Goal: Task Accomplishment & Management: Manage account settings

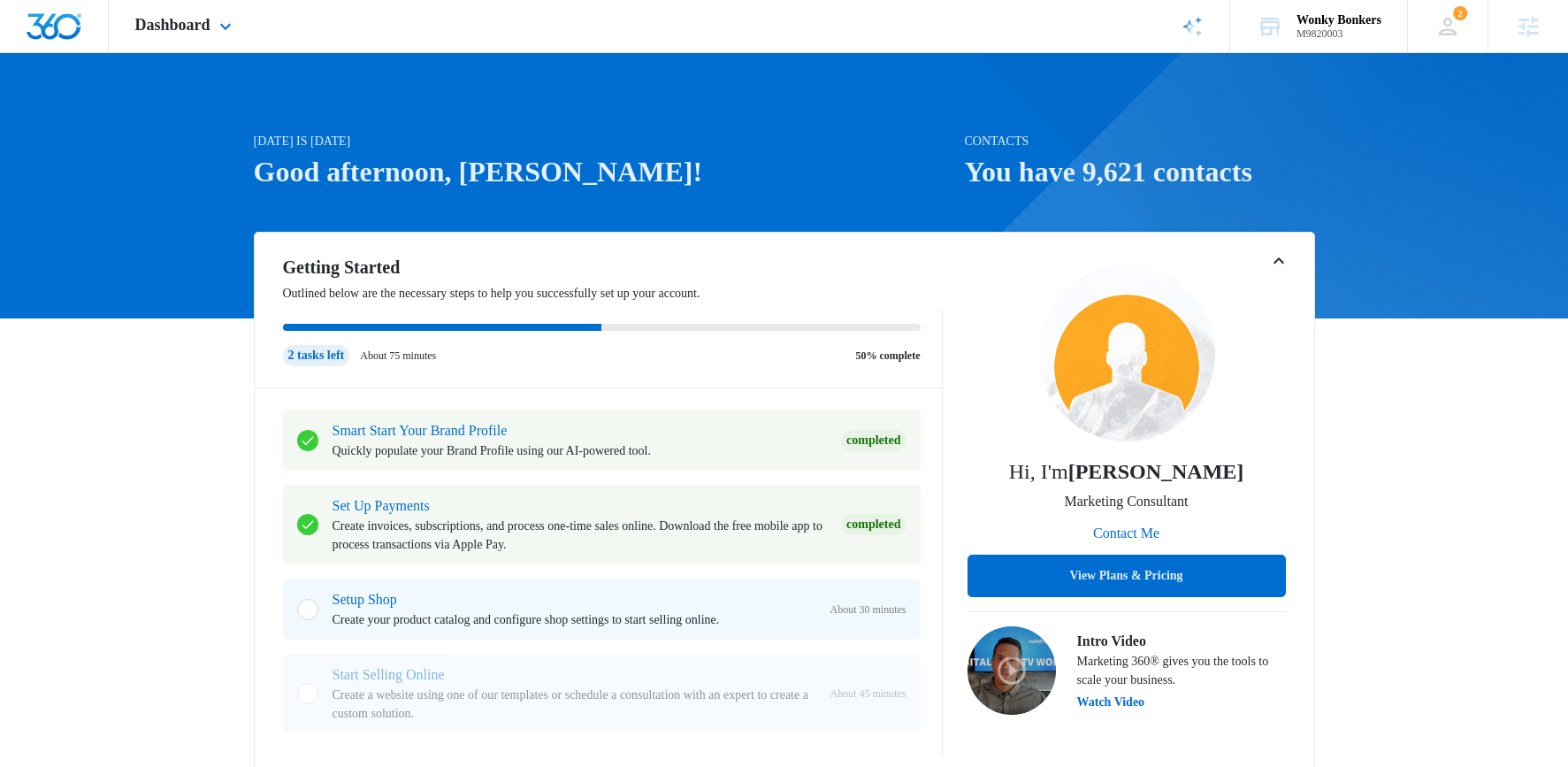
click at [185, 35] on div "Dashboard Apps Reputation Websites Forms CRM Email Social Shop Scheduling Payme…" at bounding box center [186, 26] width 154 height 52
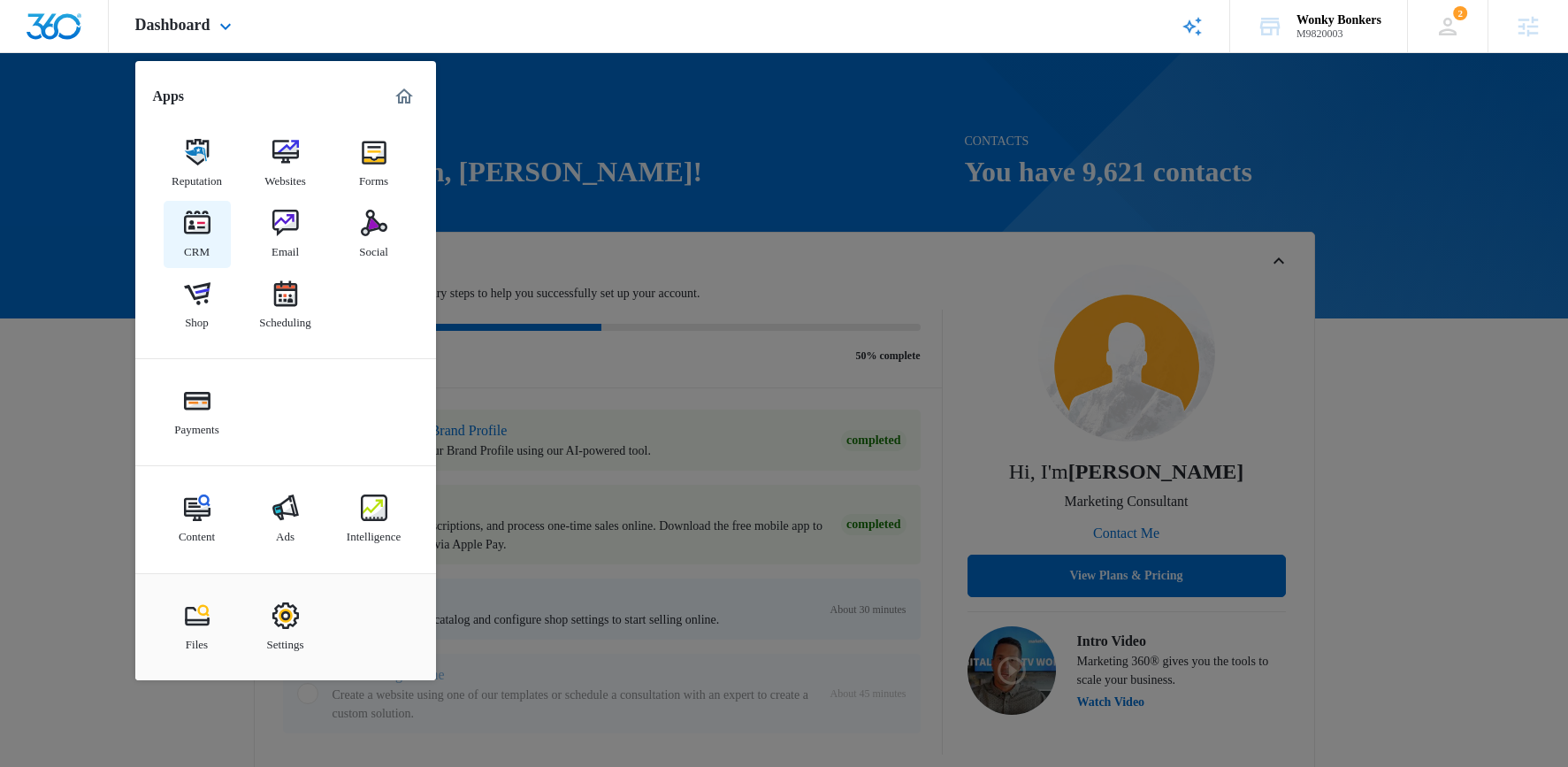
click at [214, 237] on link "CRM" at bounding box center [197, 235] width 68 height 68
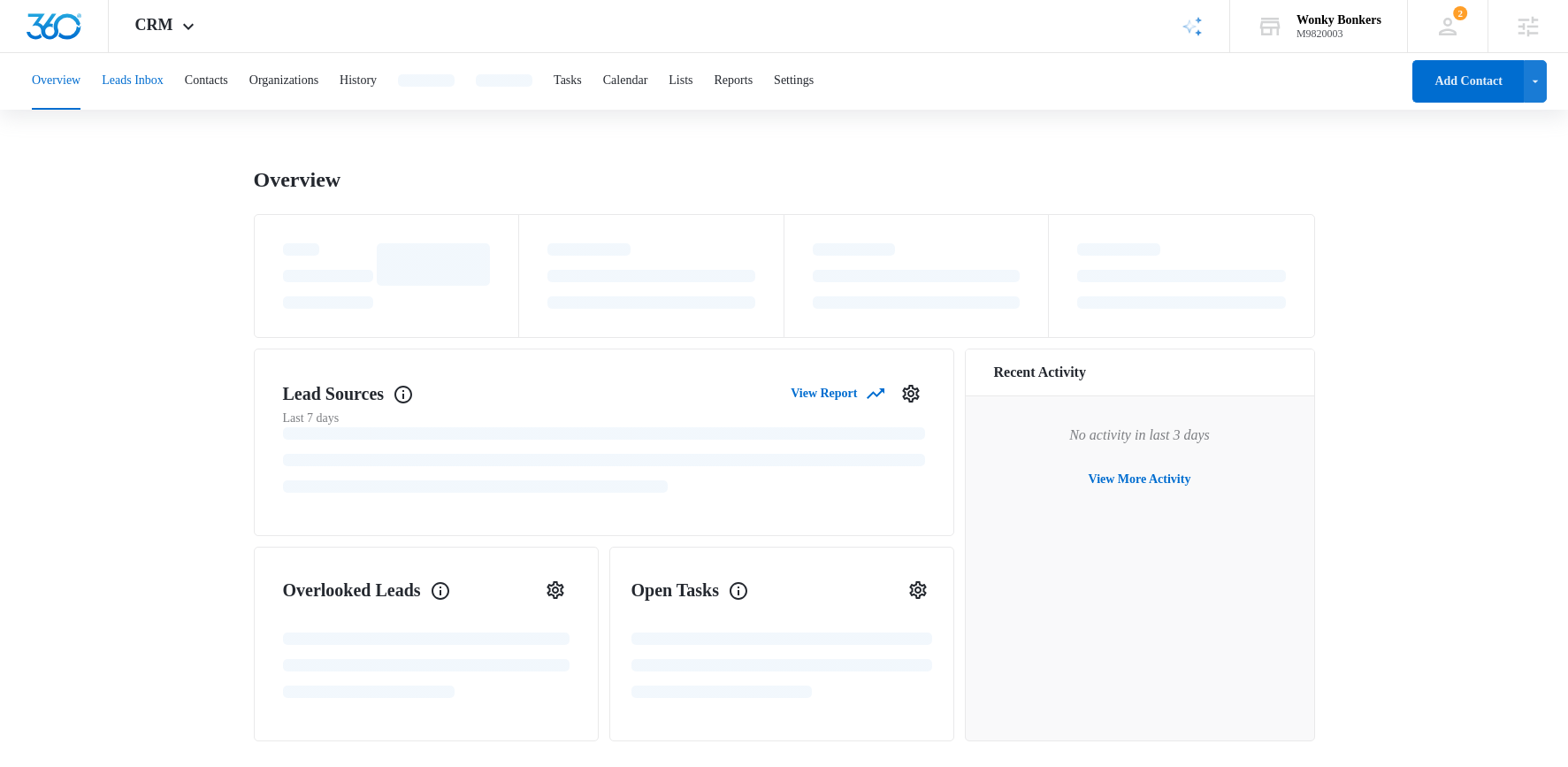
click at [153, 86] on button "Leads Inbox" at bounding box center [132, 81] width 62 height 57
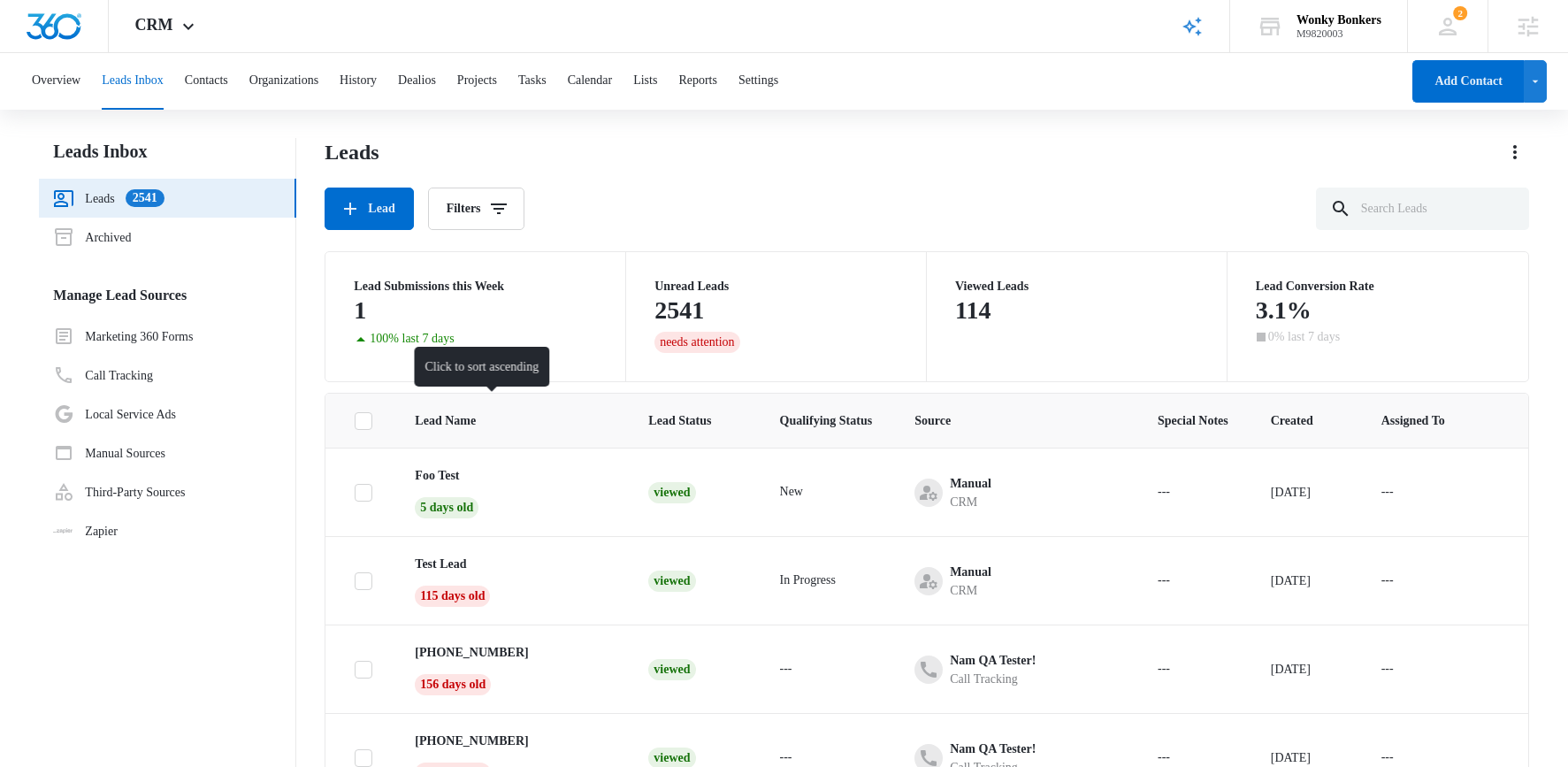
click at [477, 419] on span "Lead Name" at bounding box center [497, 420] width 165 height 18
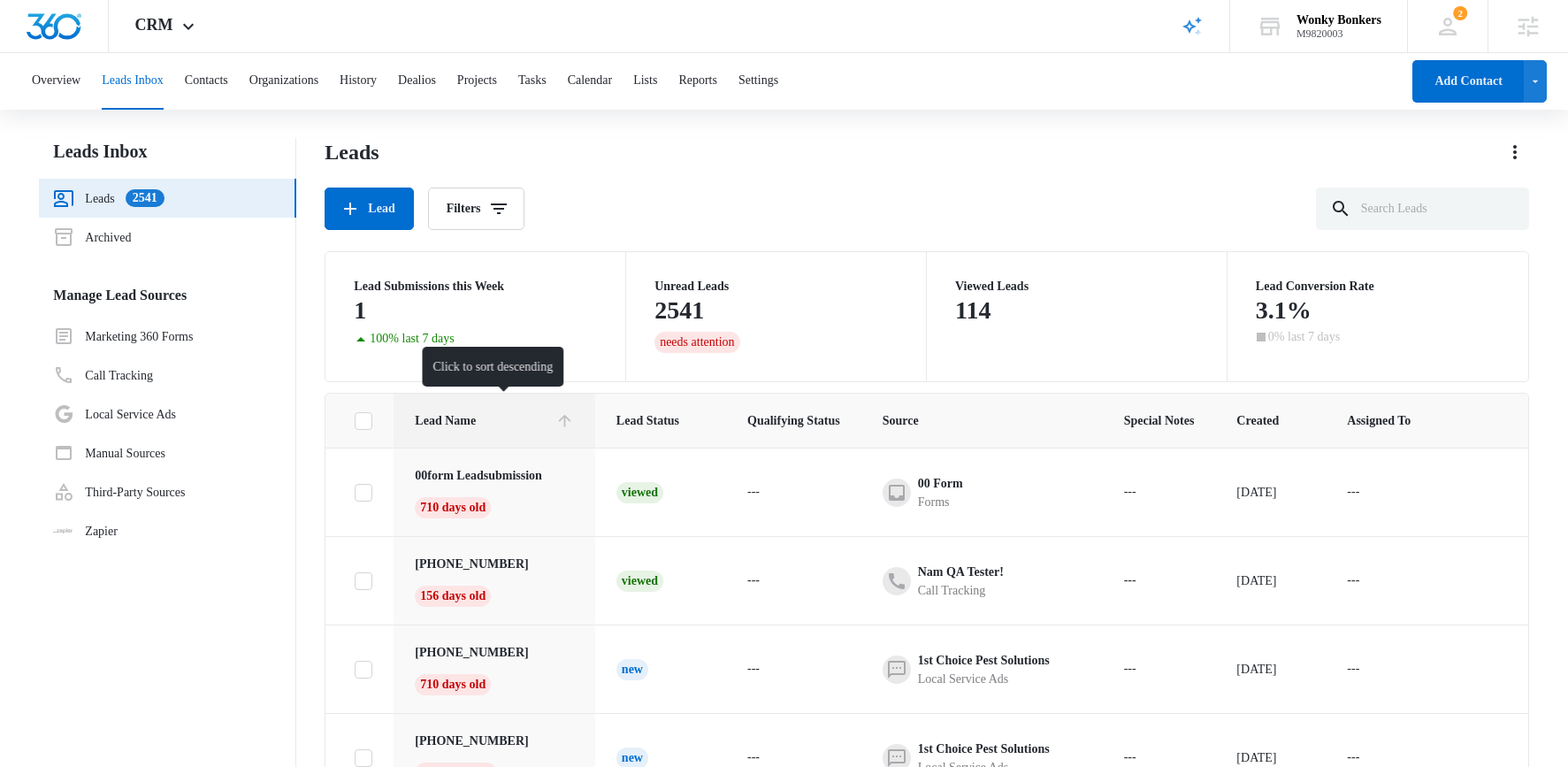
click at [484, 419] on span "Lead Name" at bounding box center [481, 420] width 133 height 18
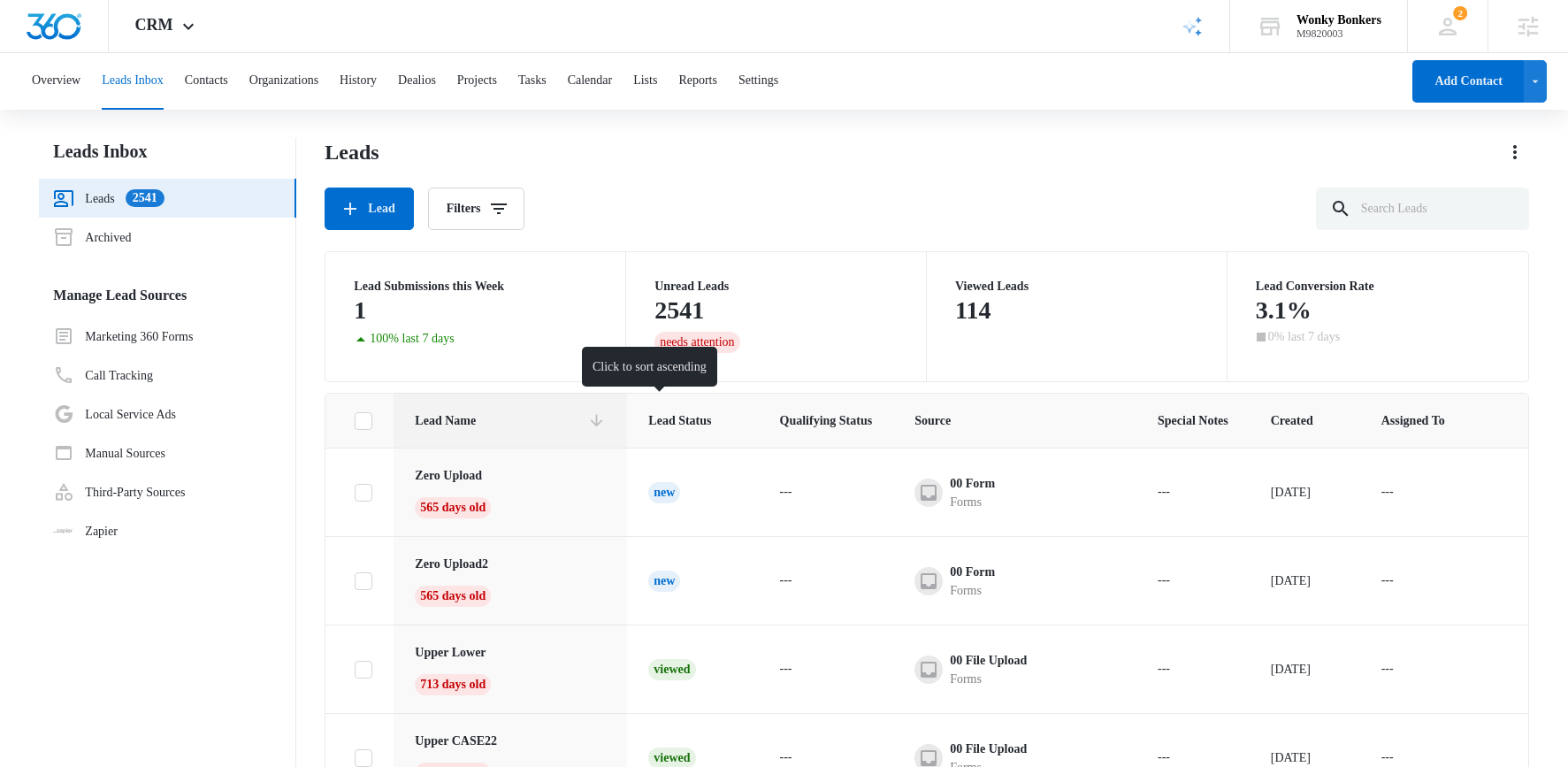
click at [649, 421] on span "Lead Status" at bounding box center [680, 420] width 63 height 18
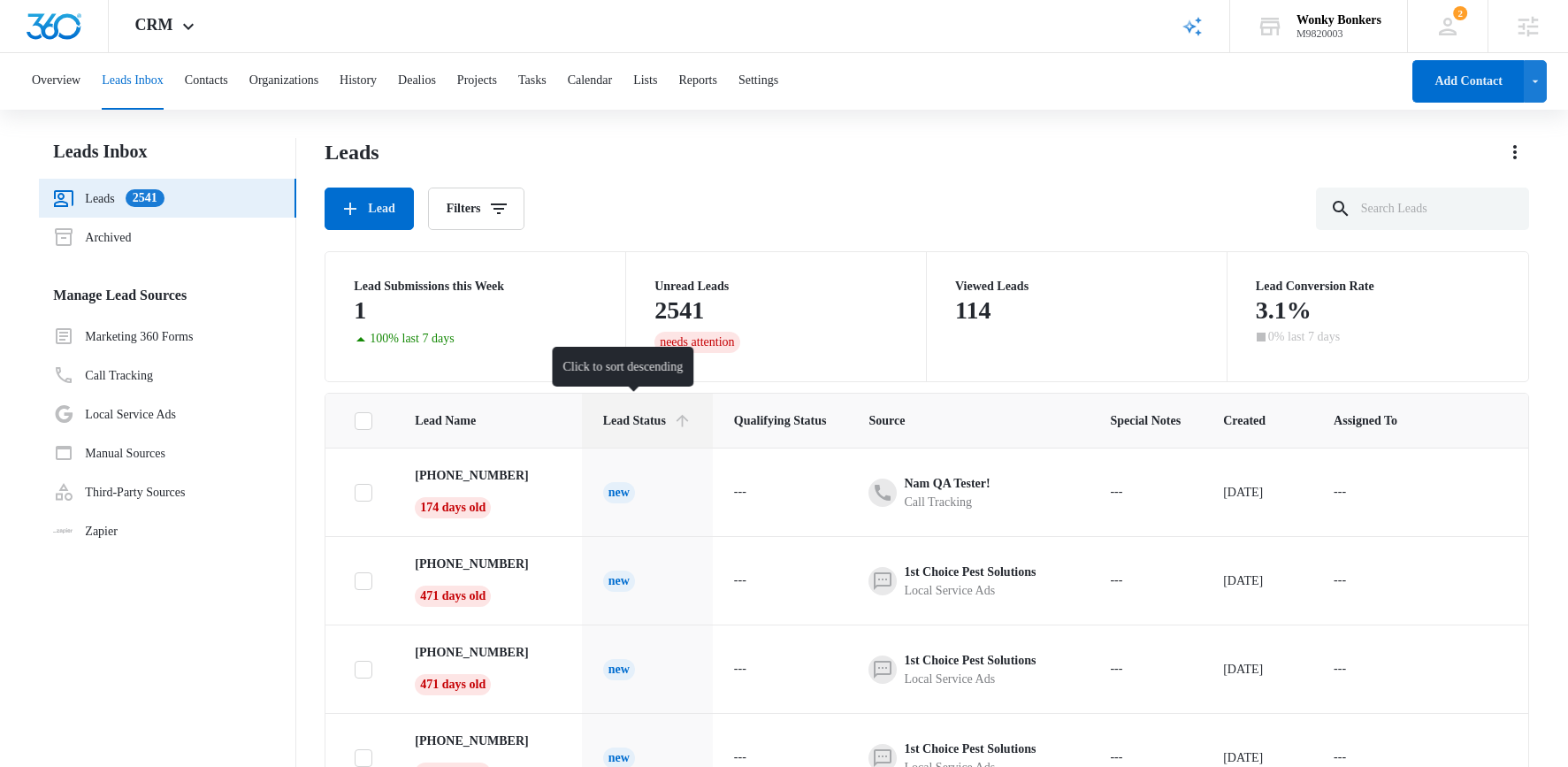
click at [661, 421] on div "Lead Status" at bounding box center [648, 420] width 89 height 18
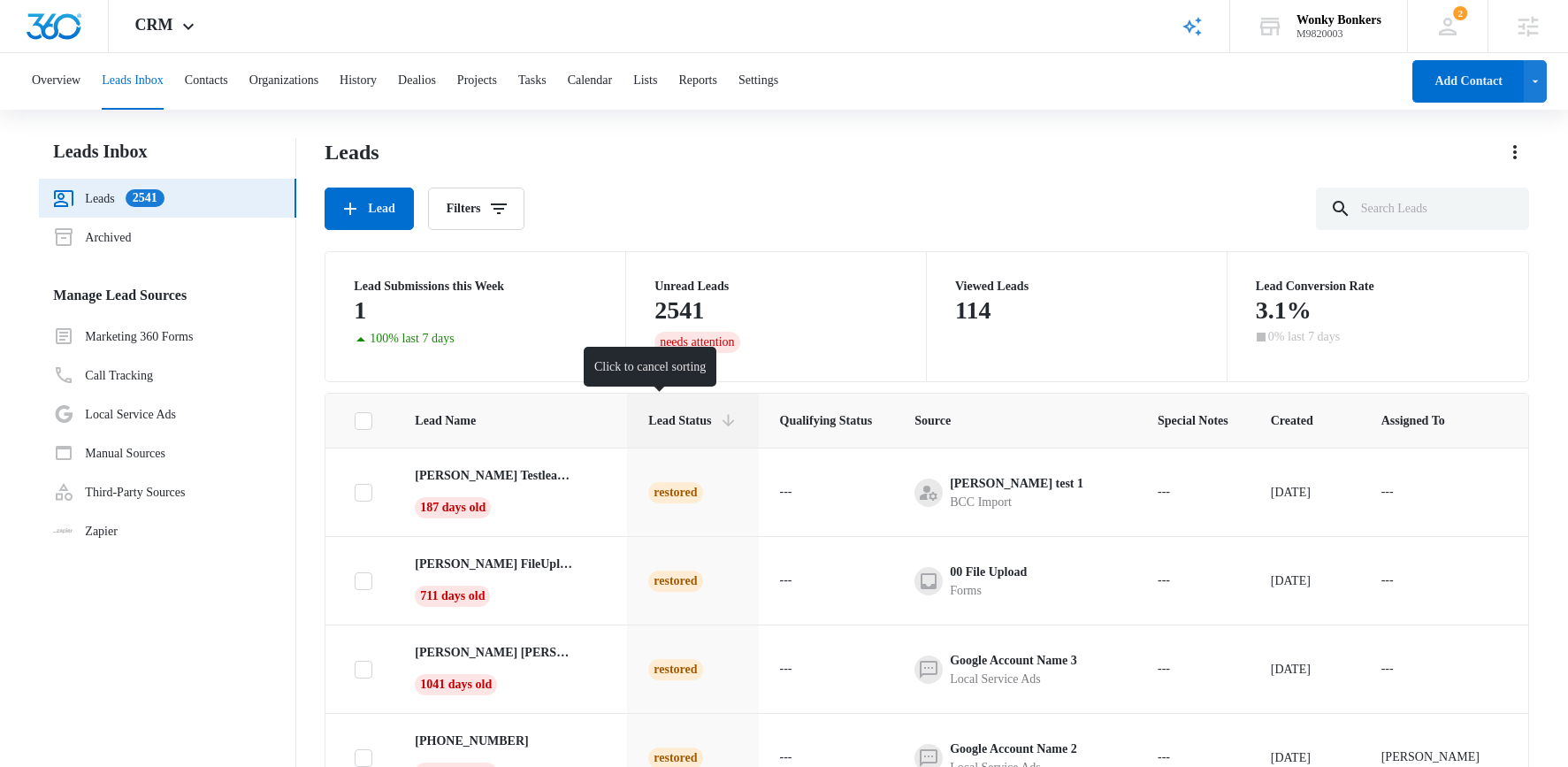
click at [661, 421] on span "Lead Status" at bounding box center [680, 420] width 63 height 18
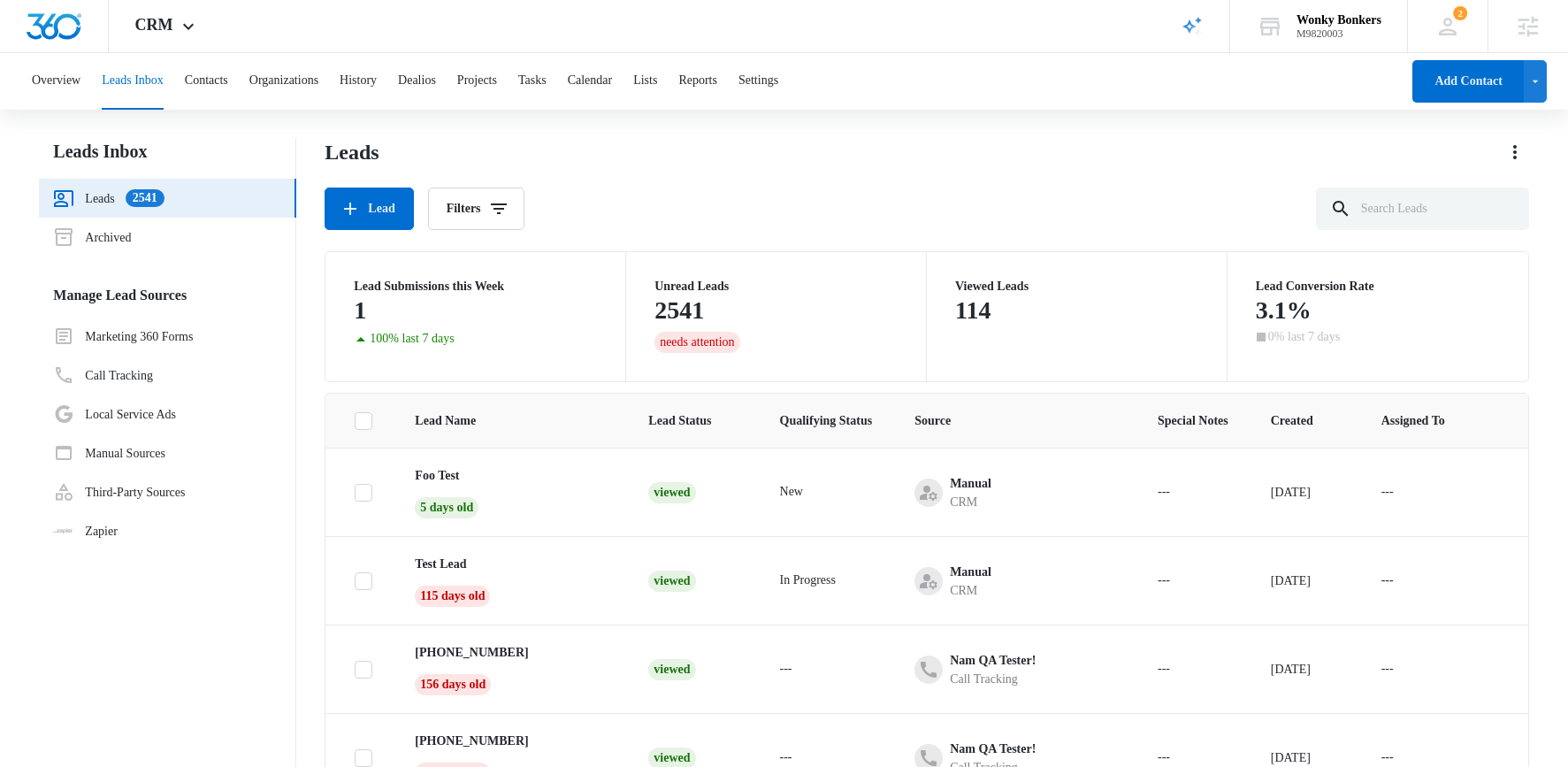
click at [813, 420] on span "Qualifying Status" at bounding box center [827, 420] width 93 height 18
click at [915, 421] on span "Source" at bounding box center [1002, 420] width 175 height 18
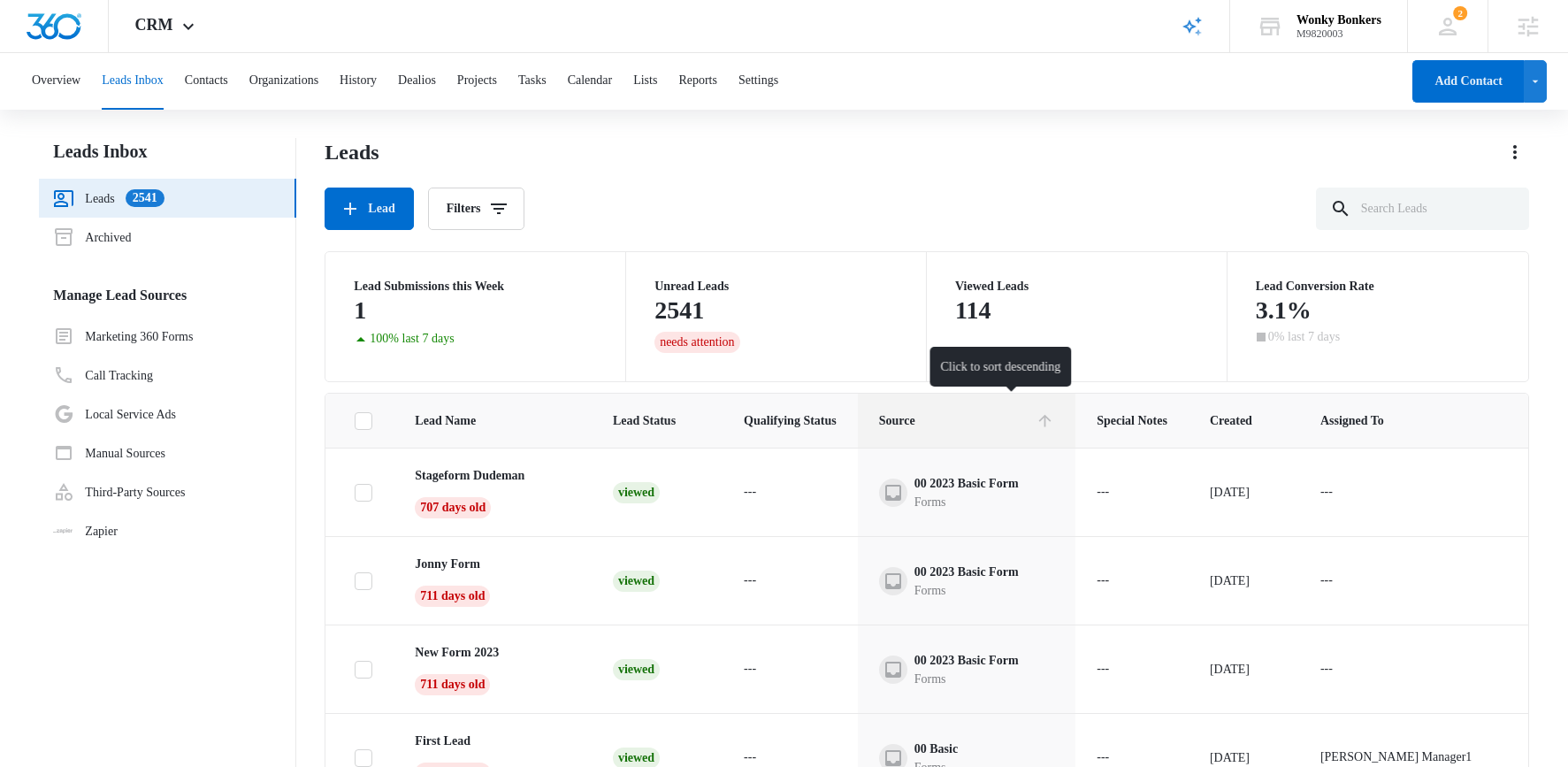
click at [921, 421] on span "Source" at bounding box center [954, 420] width 150 height 18
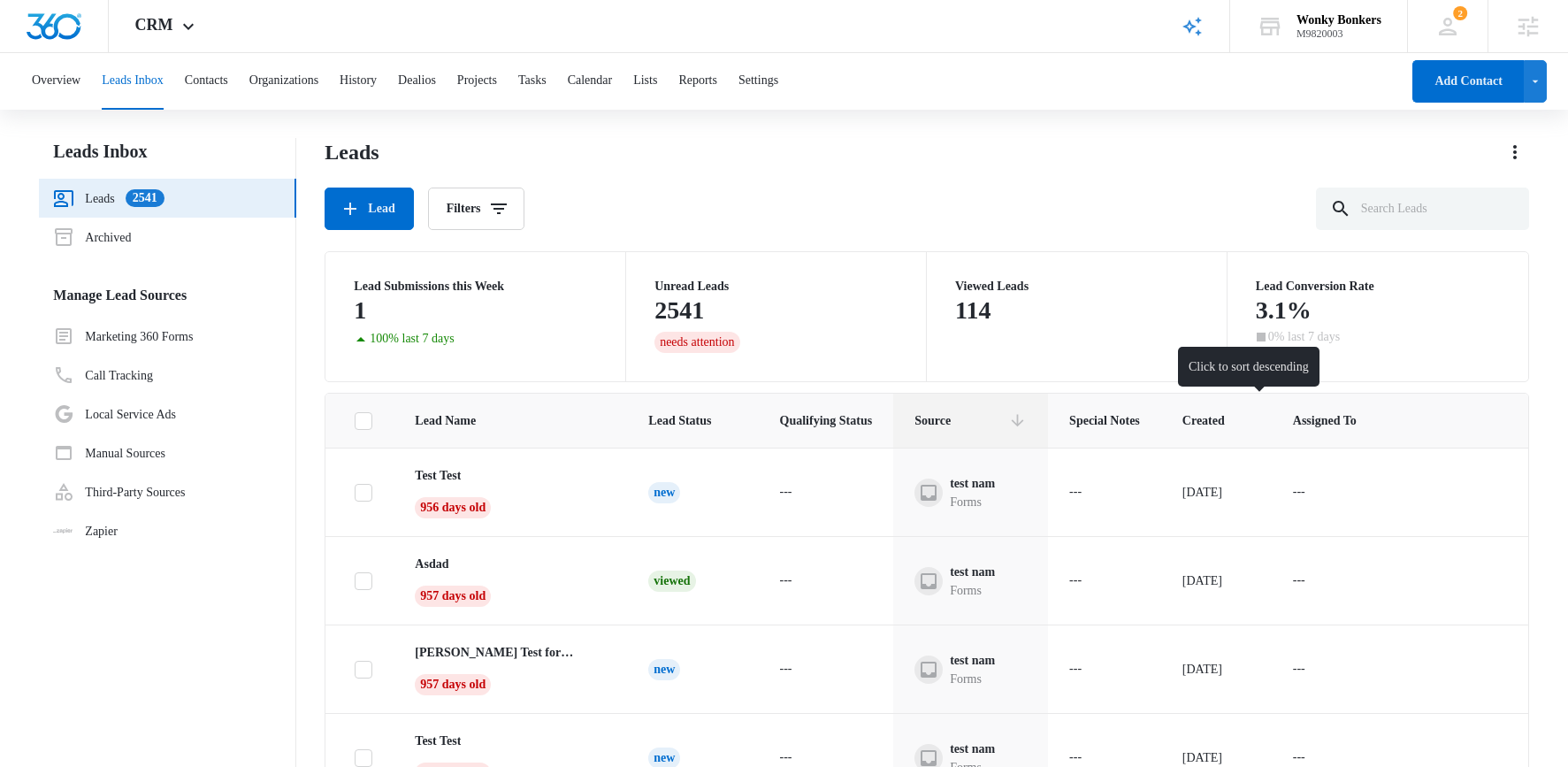
click at [1225, 415] on span "Created" at bounding box center [1204, 420] width 43 height 18
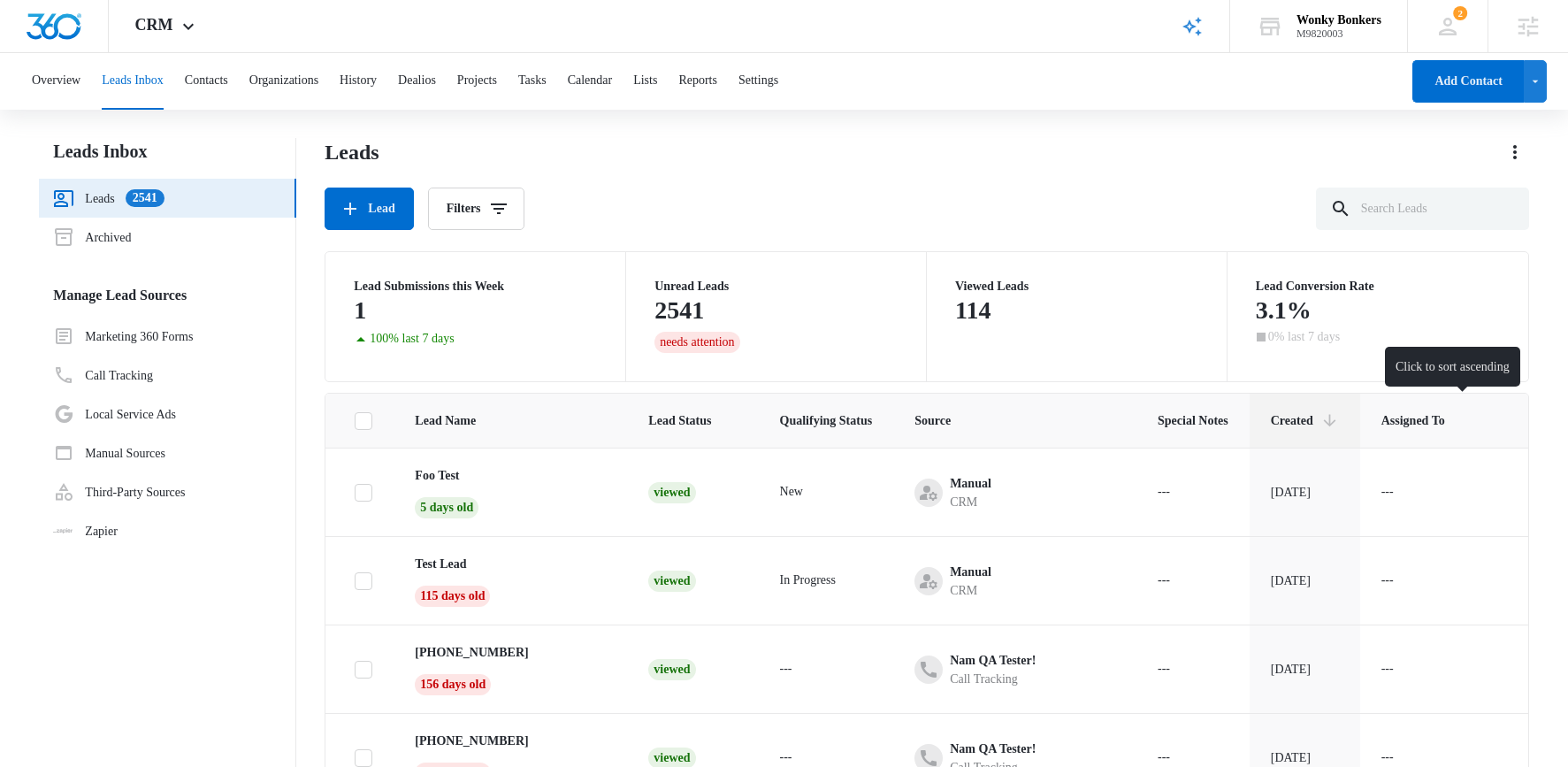
click at [1440, 411] on span "Assigned To" at bounding box center [1434, 420] width 104 height 18
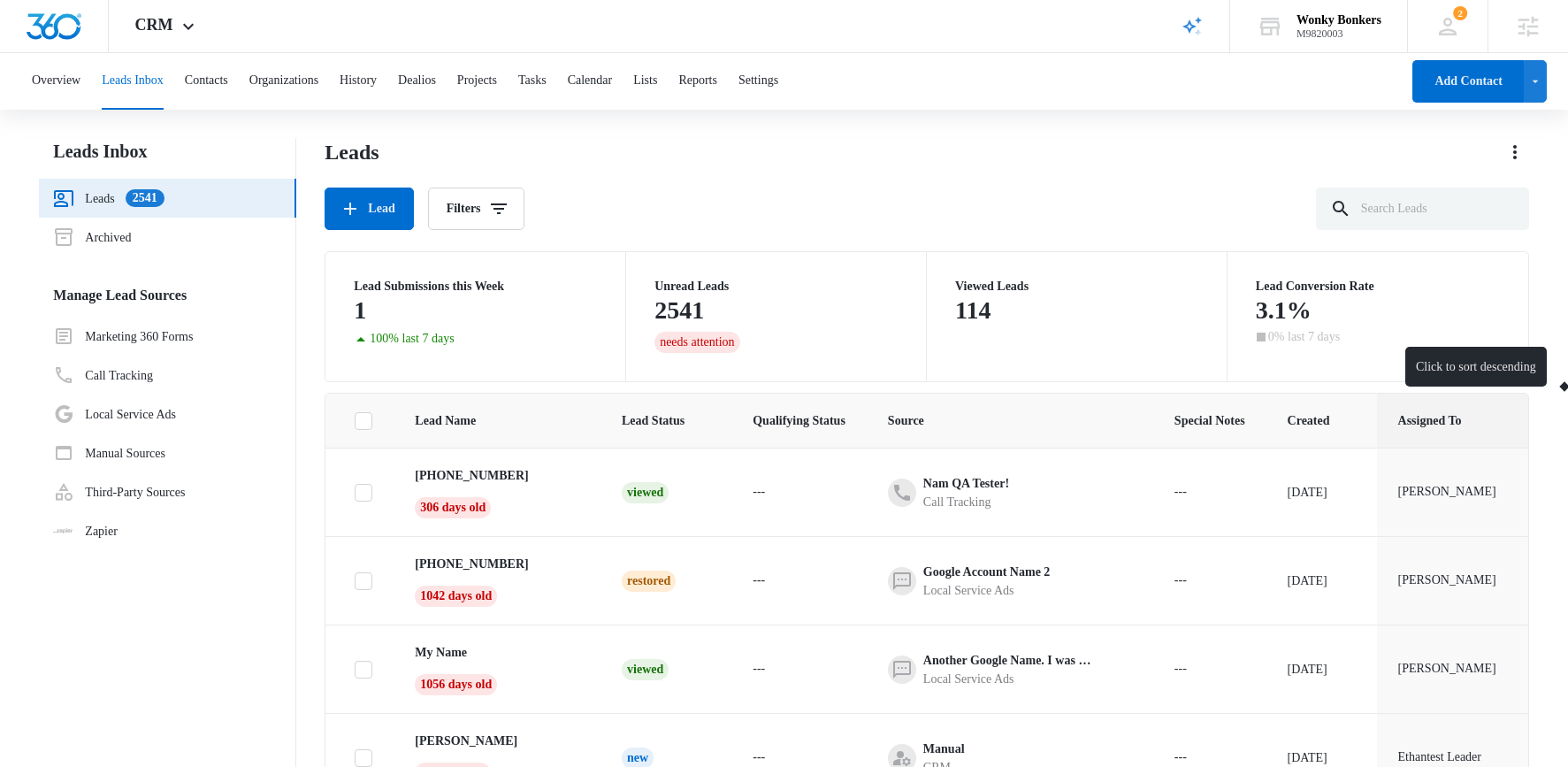
click at [1476, 423] on span "Assigned To" at bounding box center [1490, 420] width 183 height 18
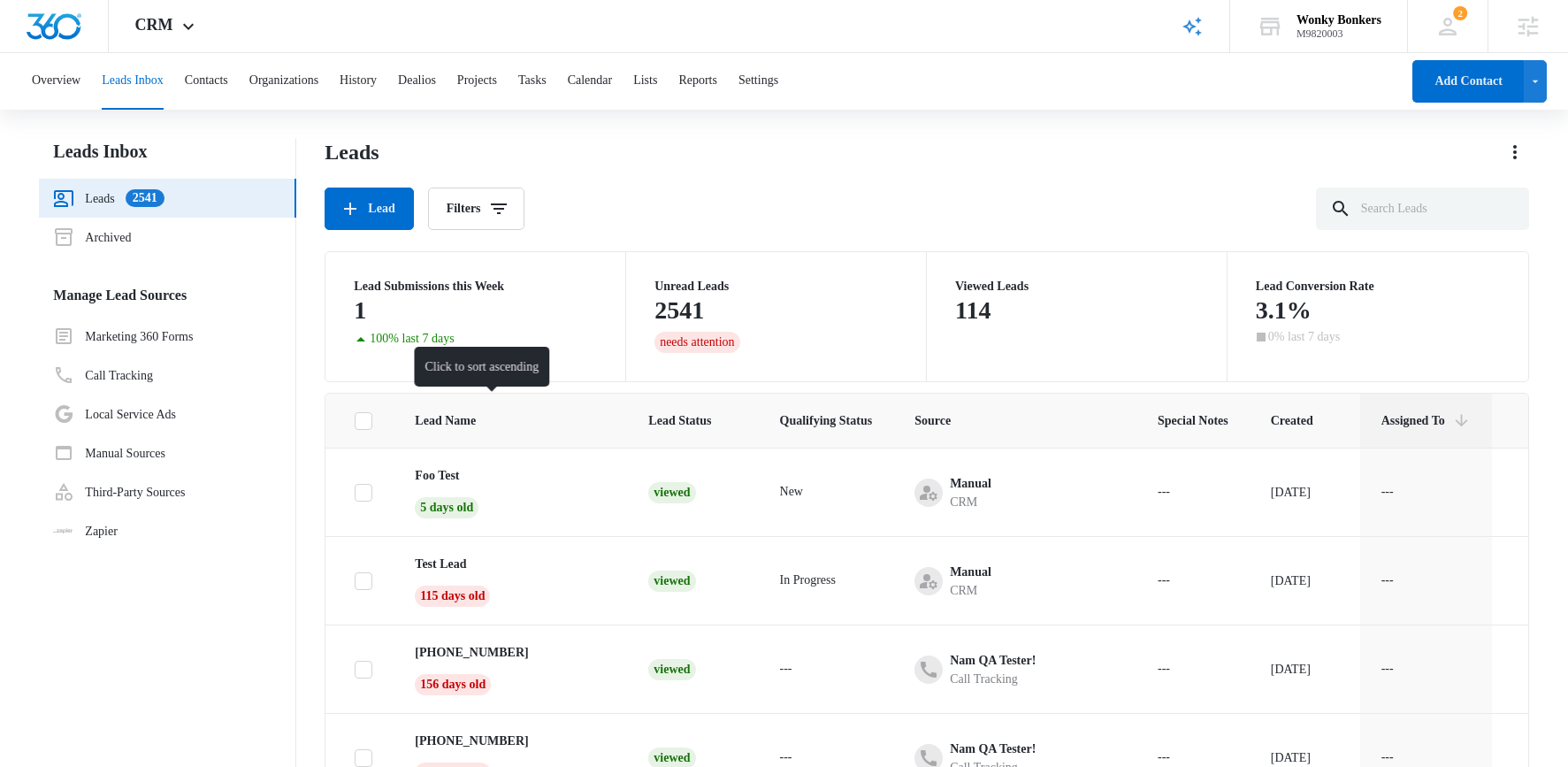
click at [485, 424] on span "Lead Name" at bounding box center [497, 420] width 165 height 18
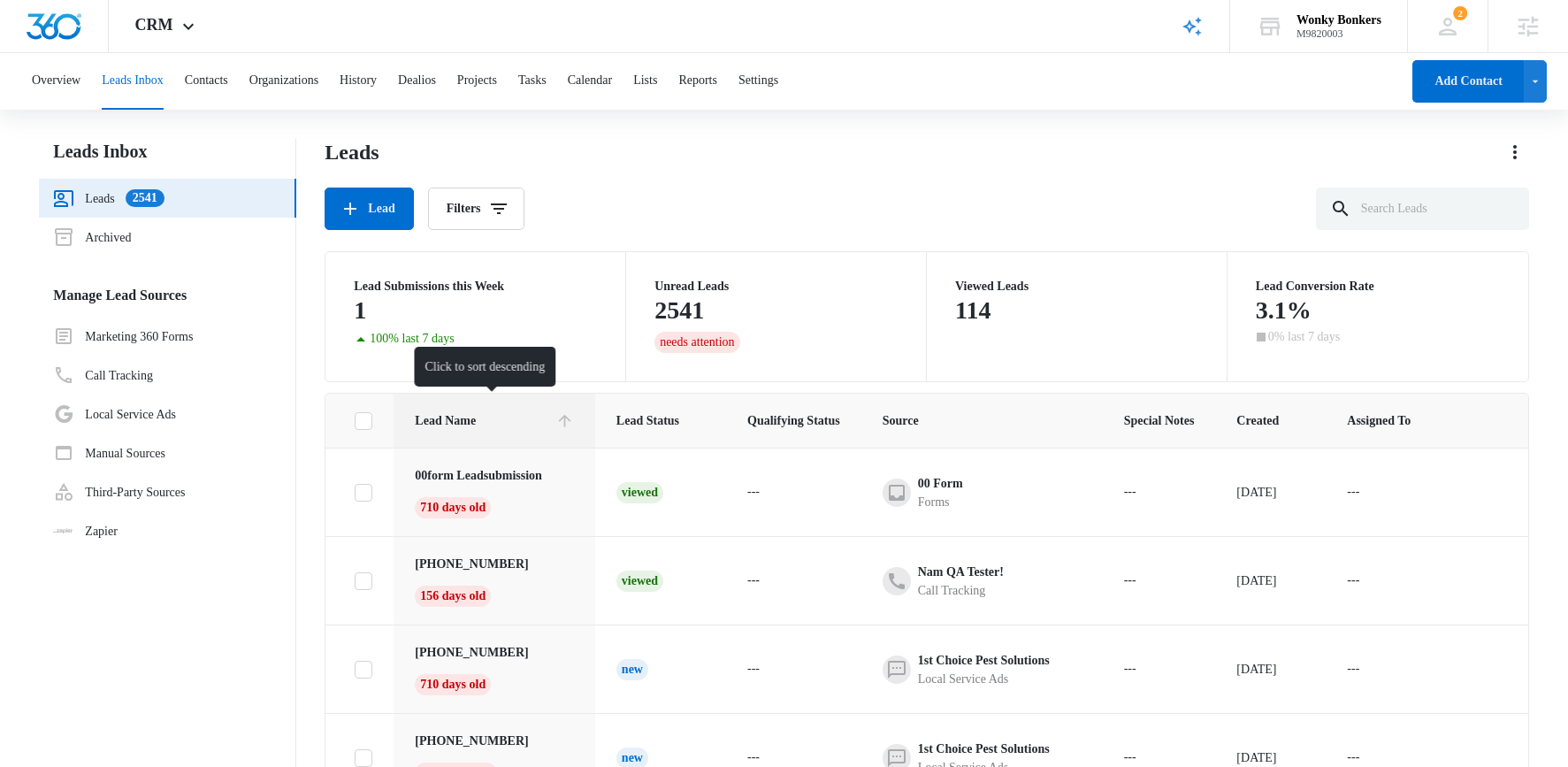
click at [485, 424] on span "Lead Name" at bounding box center [481, 420] width 133 height 18
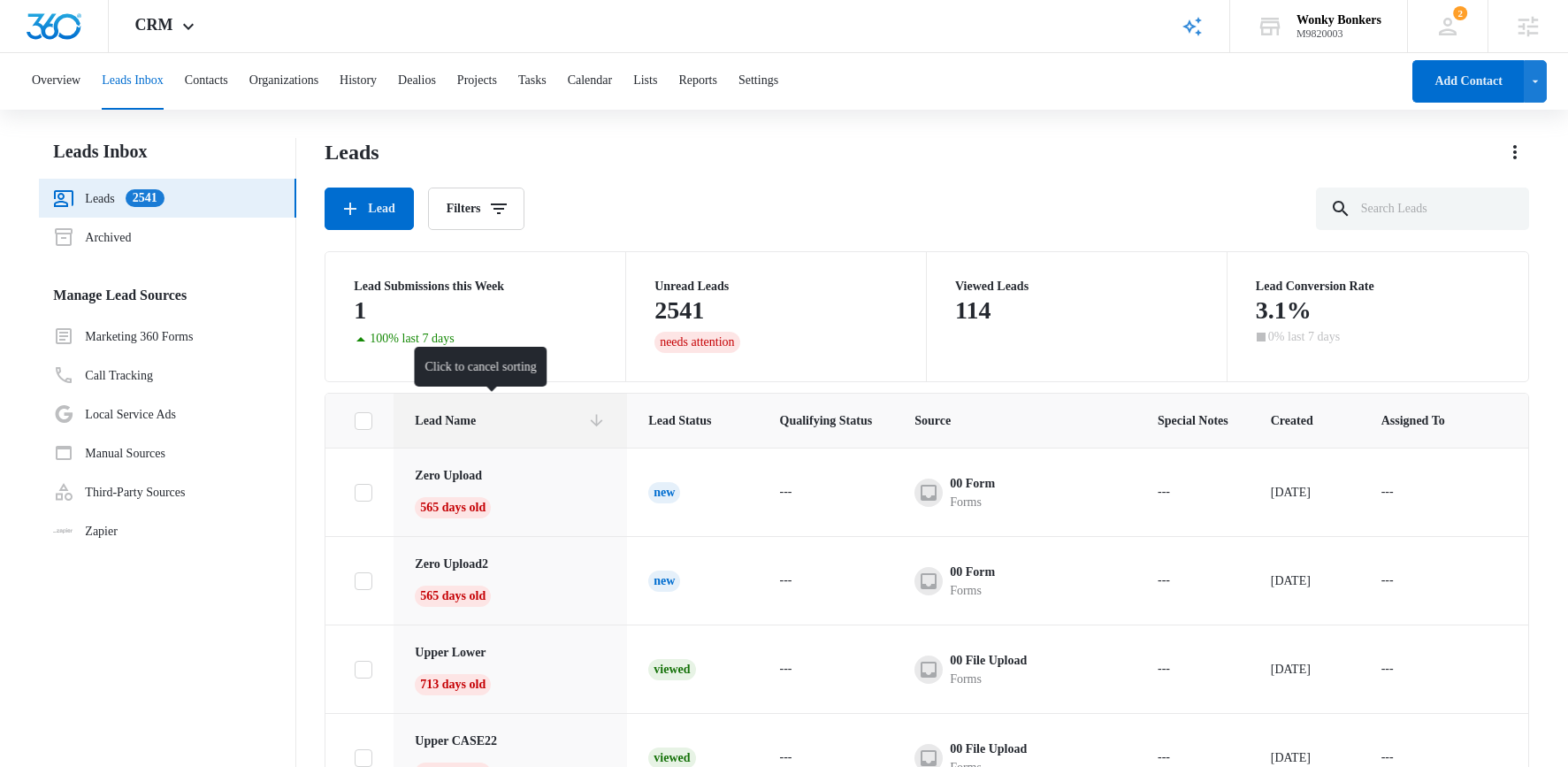
click at [485, 424] on span "Lead Name" at bounding box center [497, 420] width 165 height 18
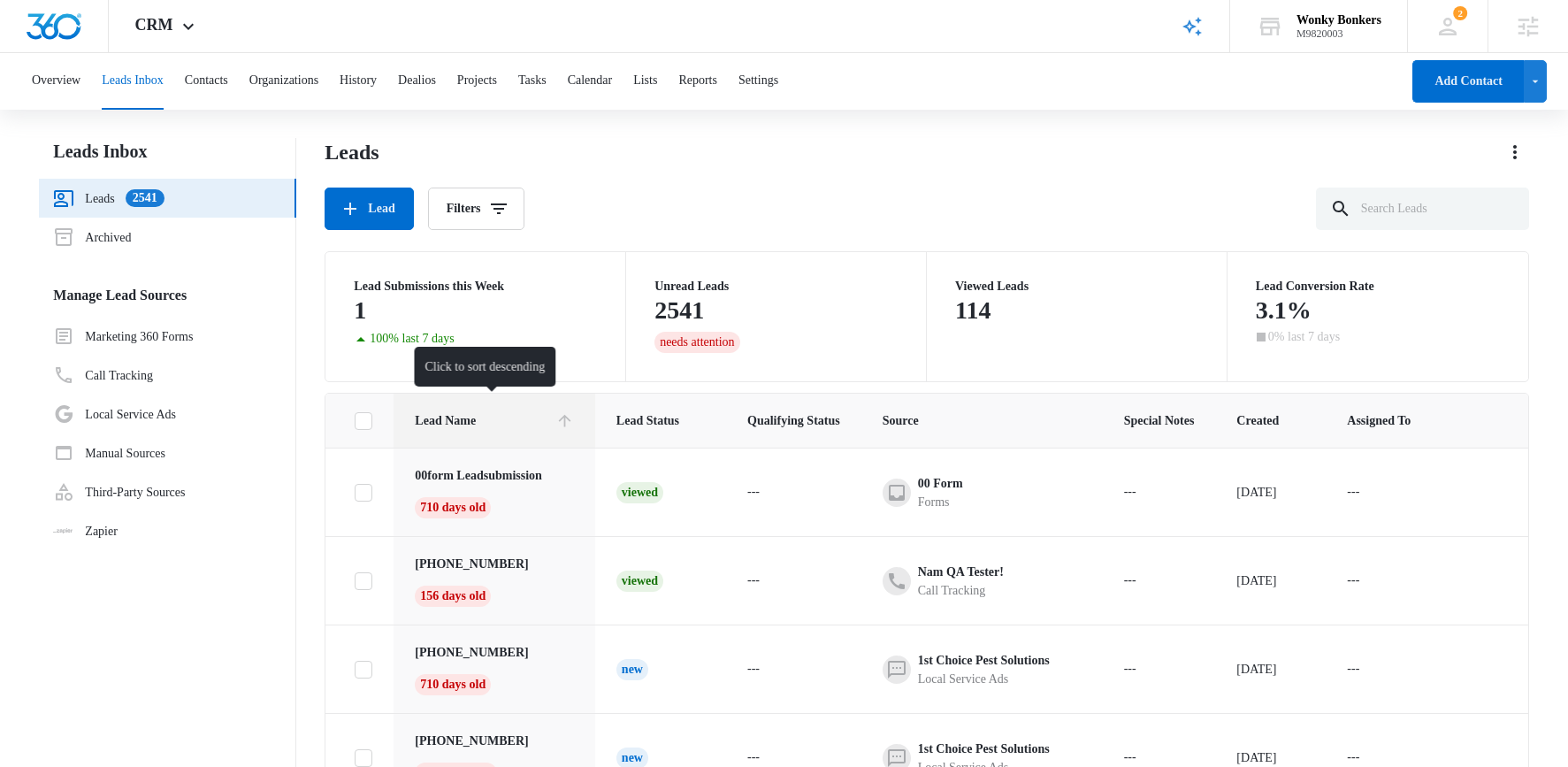
click at [485, 424] on span "Lead Name" at bounding box center [481, 420] width 133 height 18
